Goal: Use online tool/utility: Utilize a website feature to perform a specific function

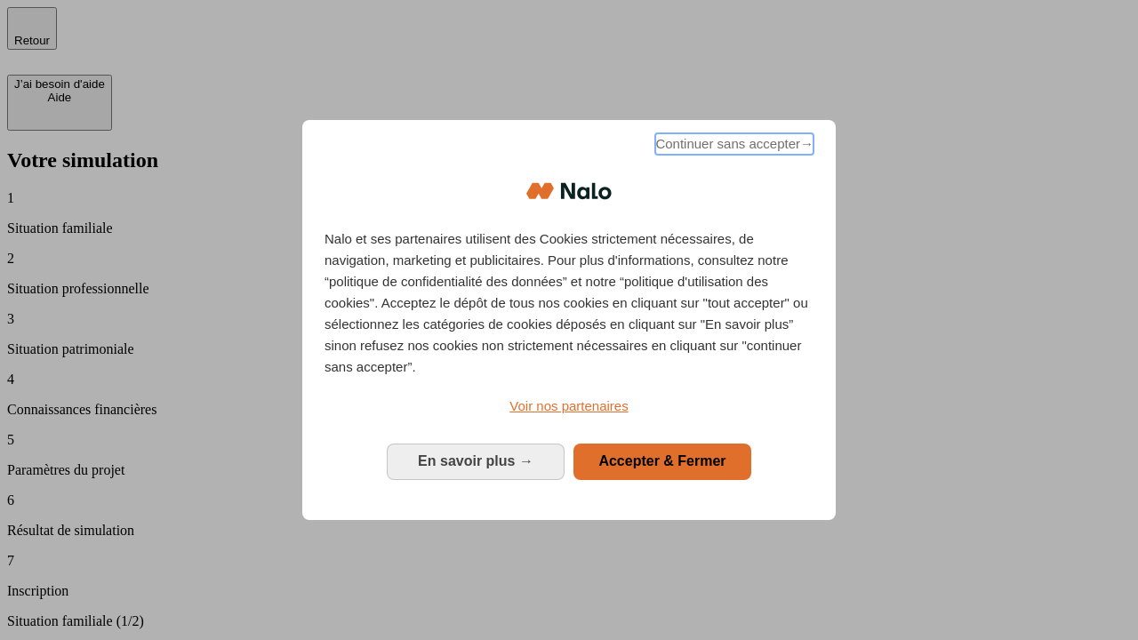
click at [733, 147] on span "Continuer sans accepter →" at bounding box center [734, 143] width 158 height 21
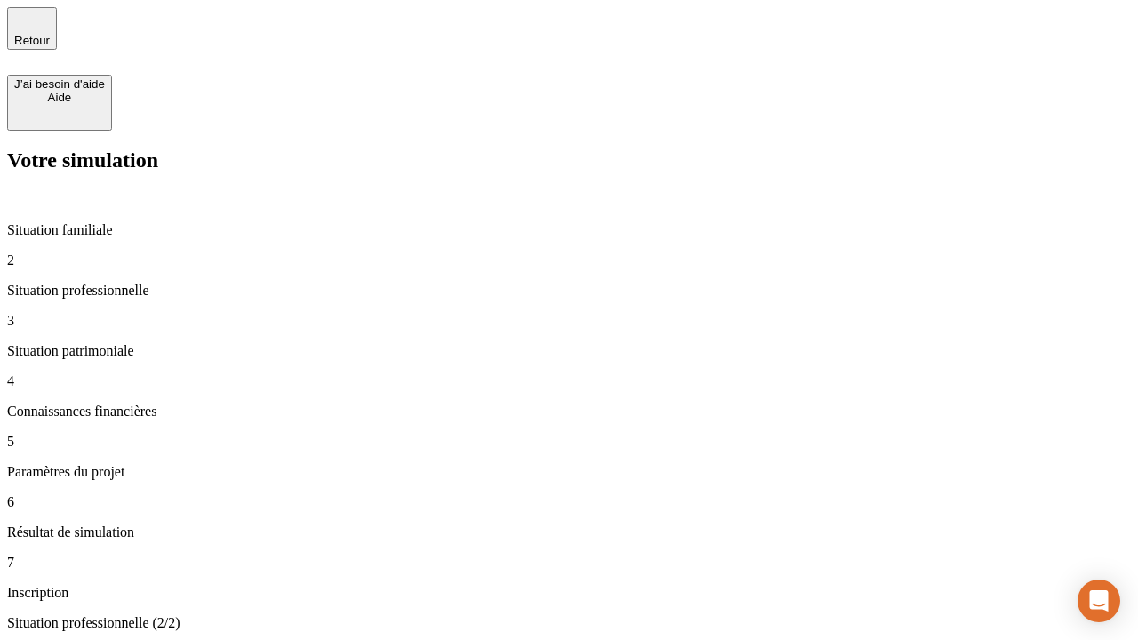
type input "30 000"
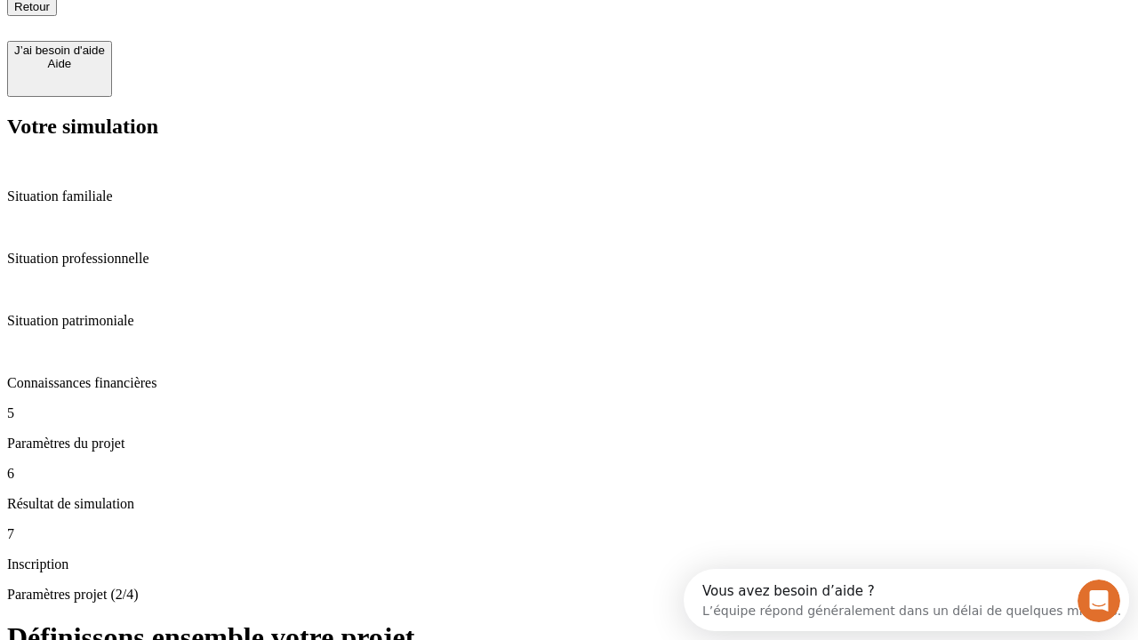
type input "25"
type input "64"
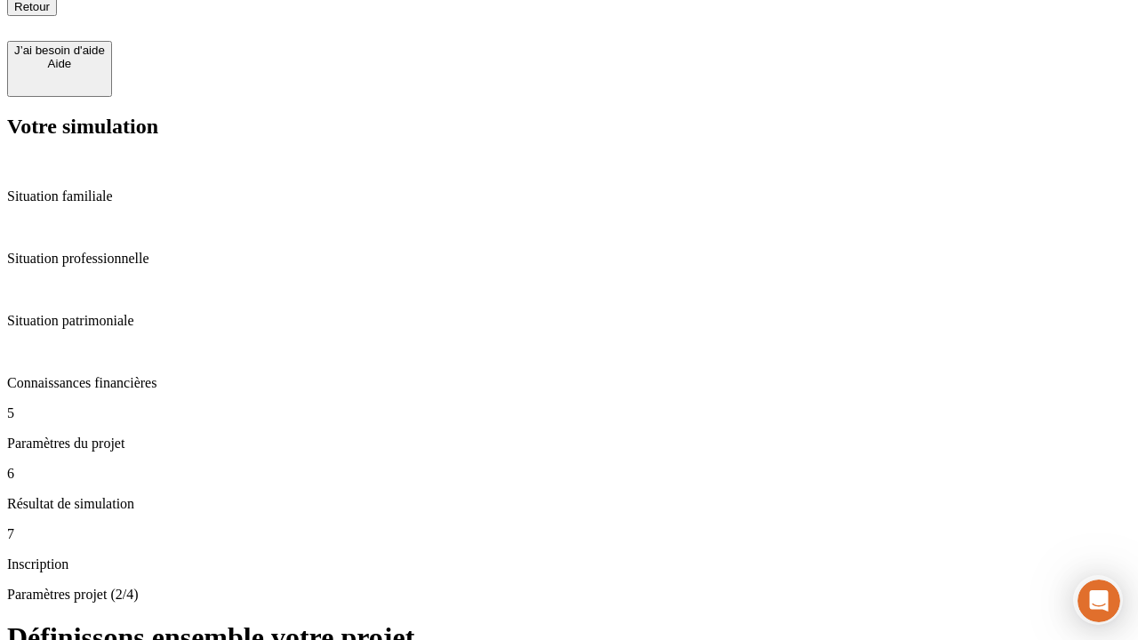
type input "1 000"
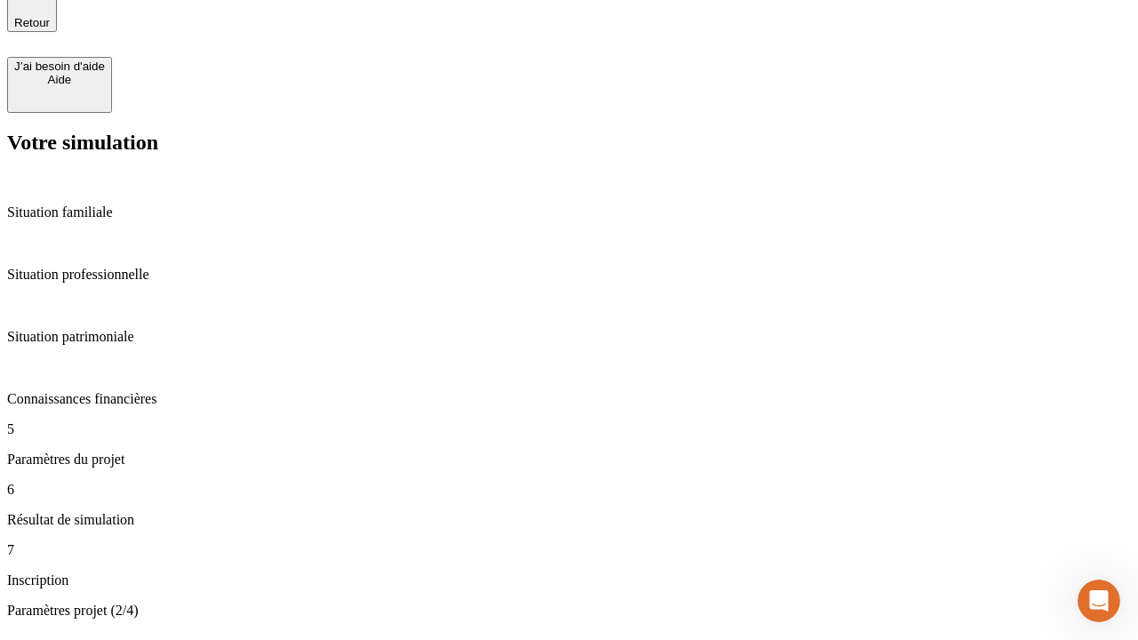
type input "640"
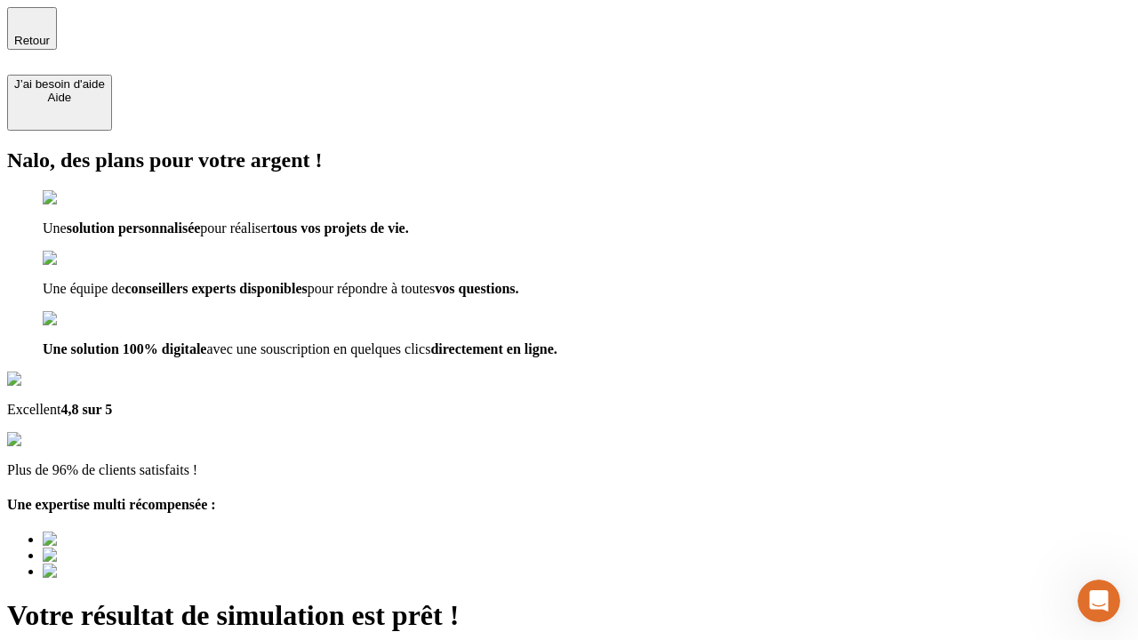
type input "[EMAIL_ADDRESS][PERSON_NAME][DOMAIN_NAME]"
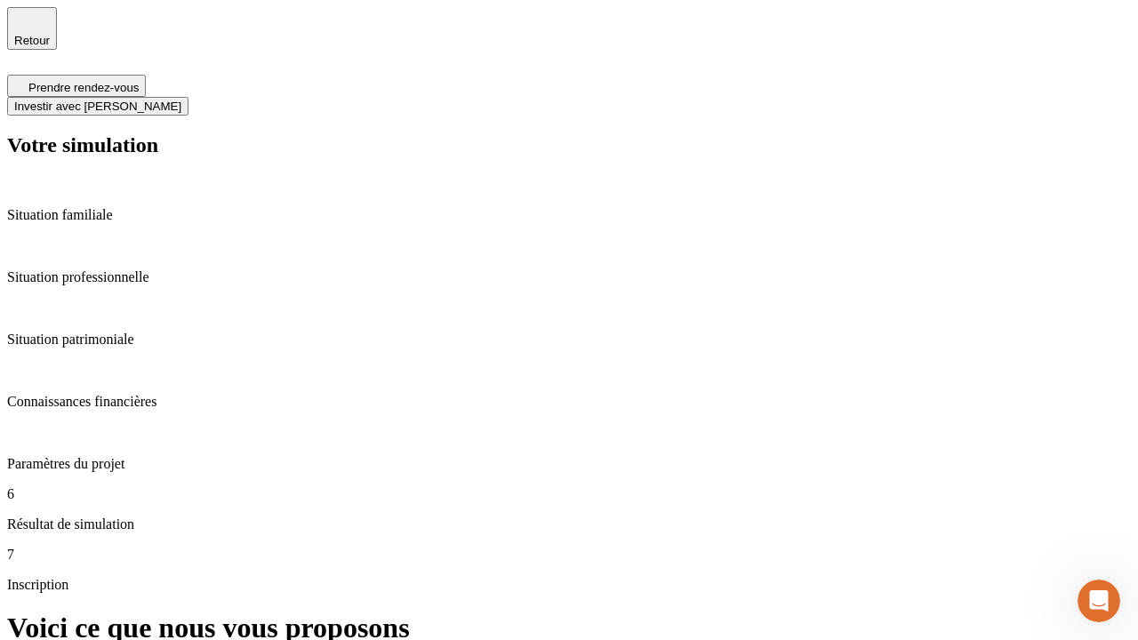
click at [181, 100] on span "Investir avec [PERSON_NAME]" at bounding box center [97, 106] width 167 height 13
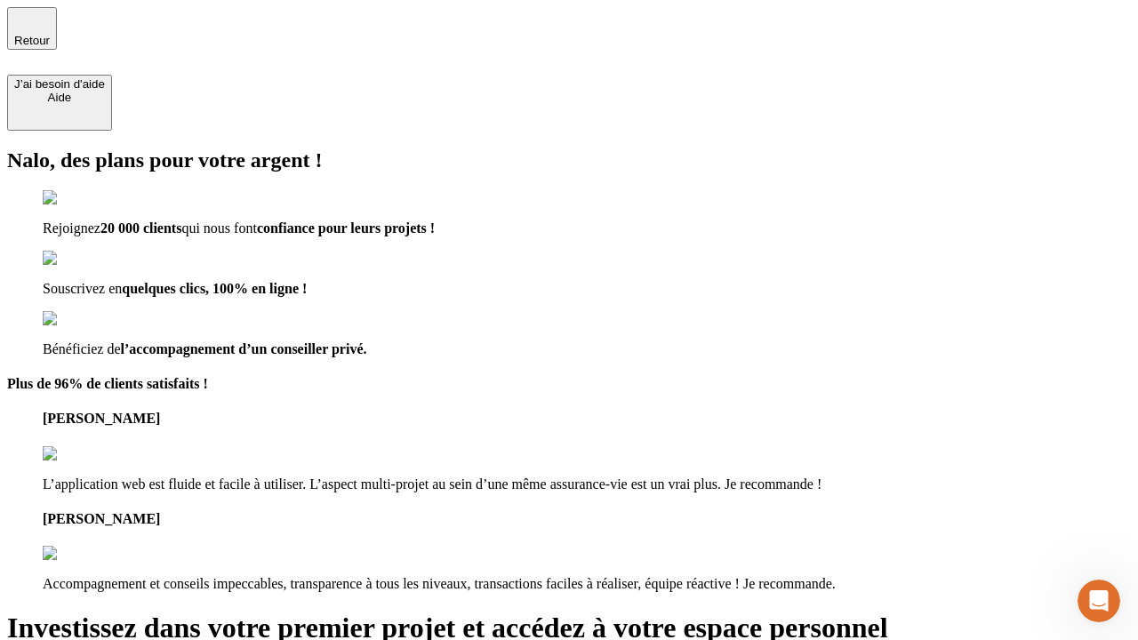
type input "abc"
